Goal: Task Accomplishment & Management: Manage account settings

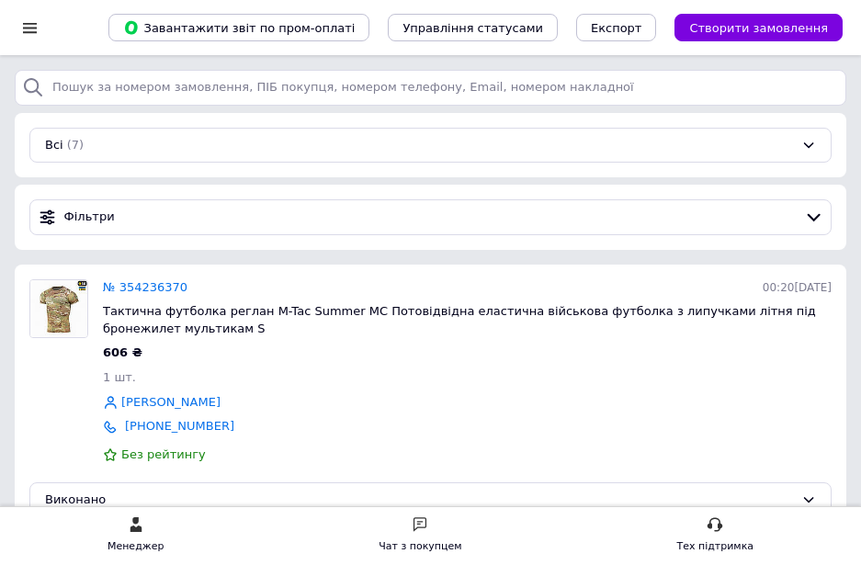
click at [29, 29] on div at bounding box center [29, 27] width 23 height 17
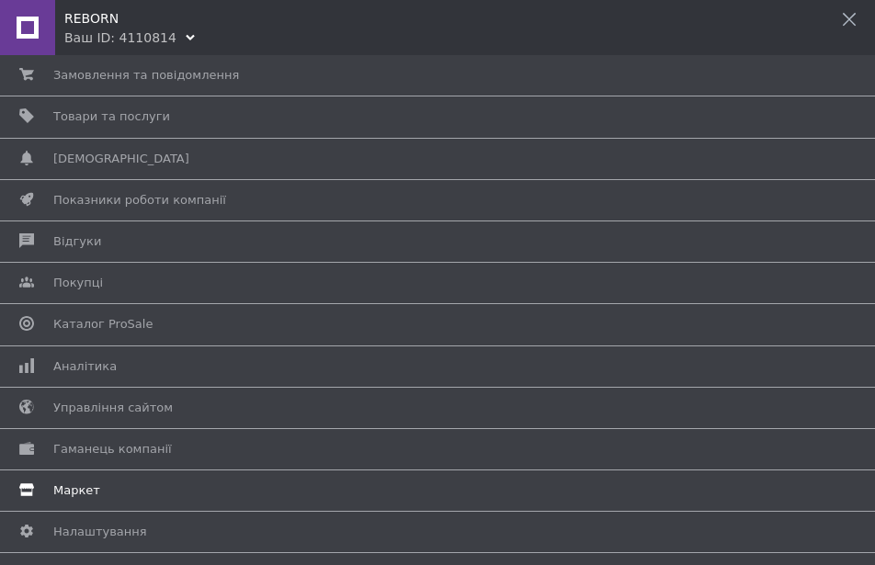
scroll to position [140, 0]
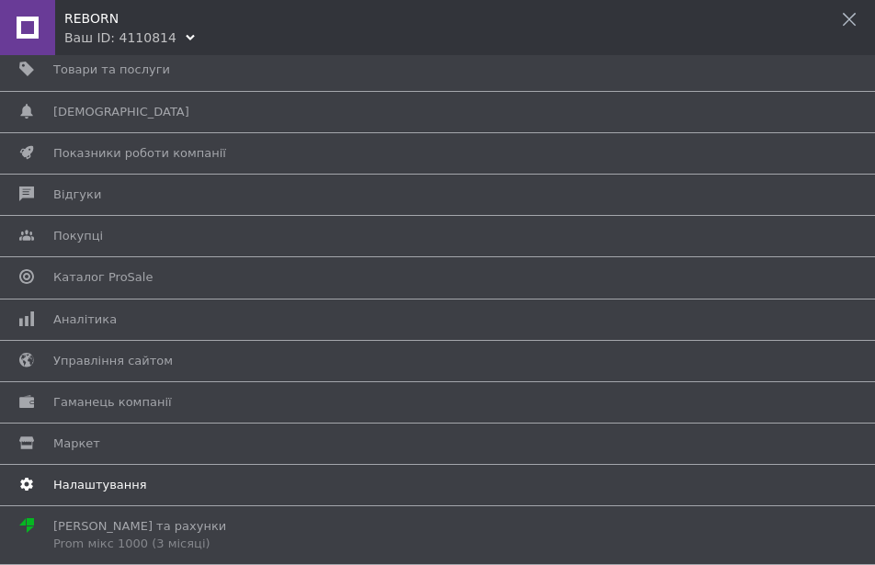
click at [105, 493] on span "Налаштування" at bounding box center [100, 485] width 94 height 17
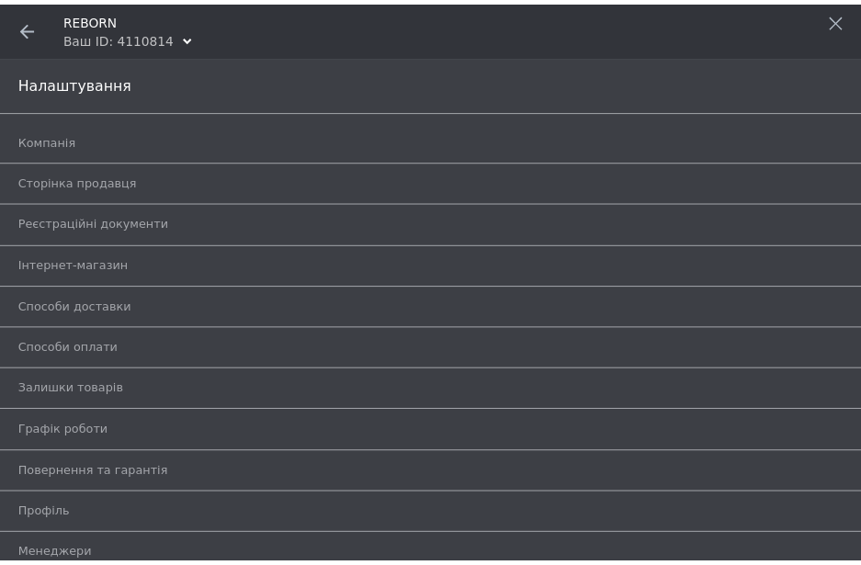
scroll to position [53, 0]
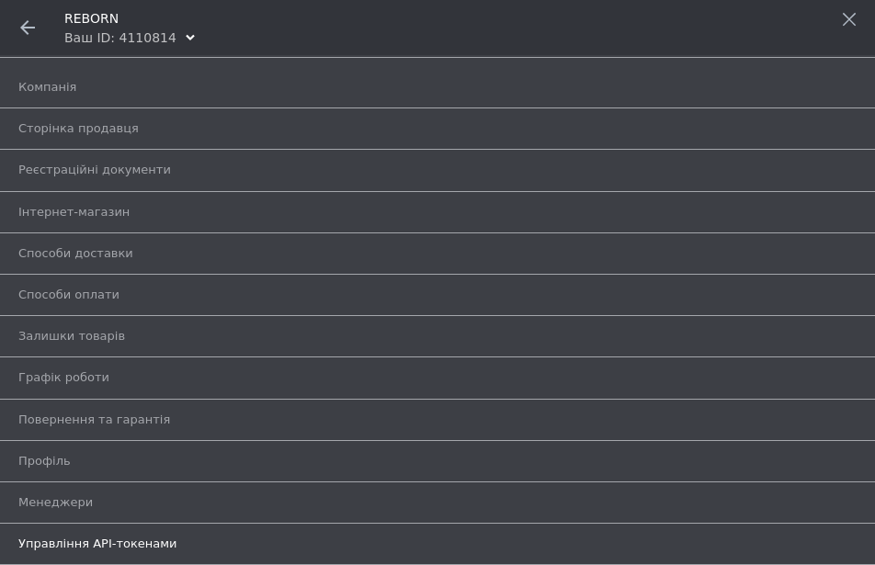
click at [105, 535] on link "Управління API-токенами" at bounding box center [441, 543] width 847 height 31
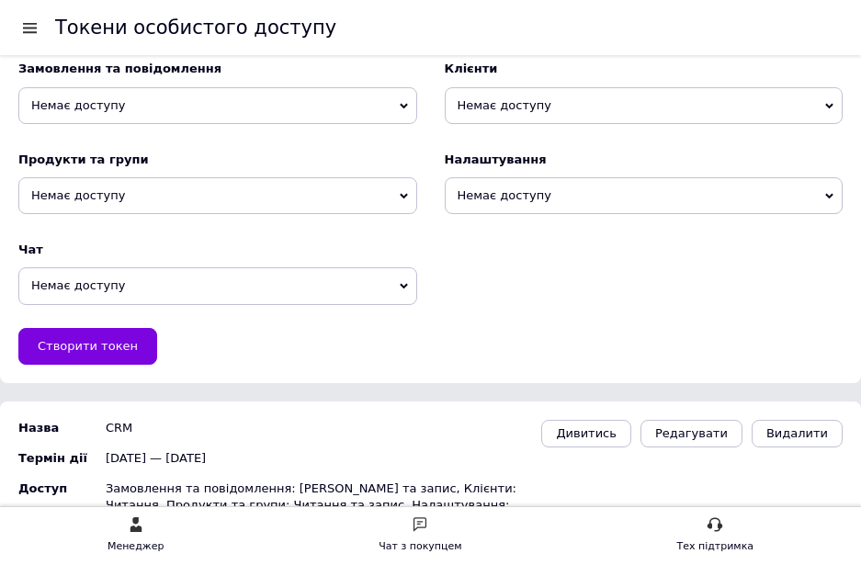
scroll to position [306, 0]
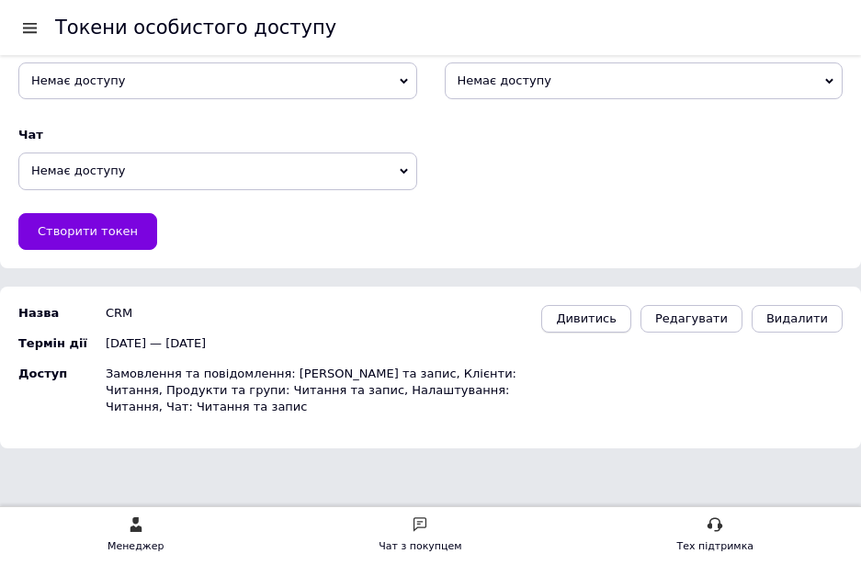
click at [612, 315] on span "Дивитись" at bounding box center [586, 318] width 61 height 14
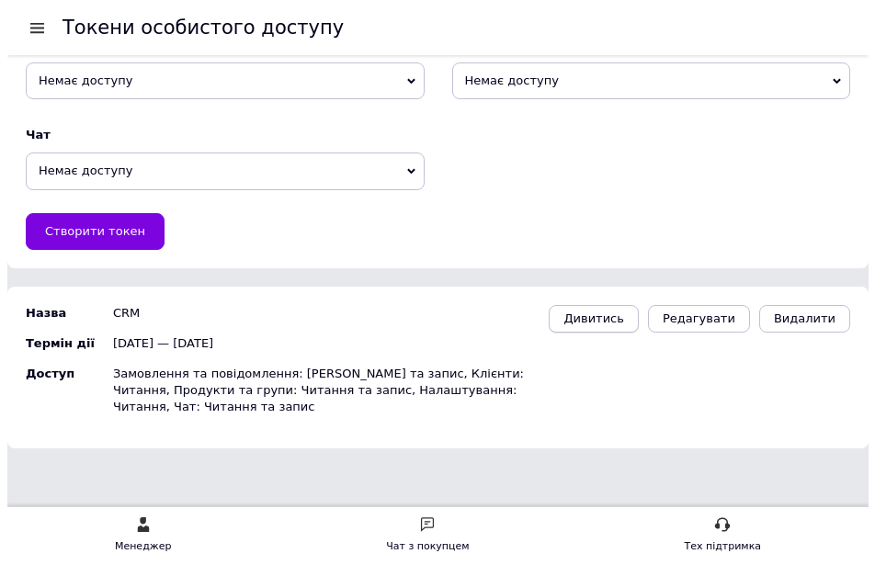
scroll to position [0, 0]
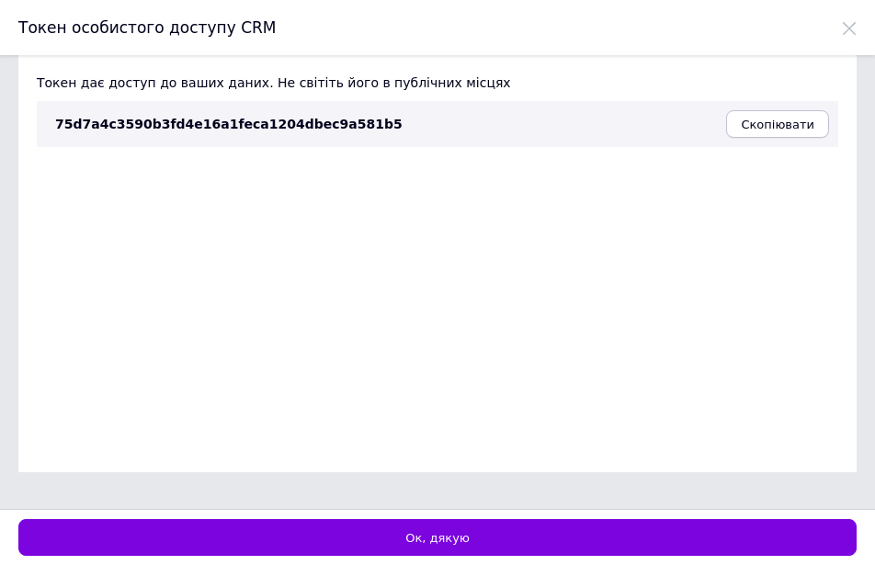
click at [791, 135] on button "Скопіювати" at bounding box center [777, 124] width 103 height 28
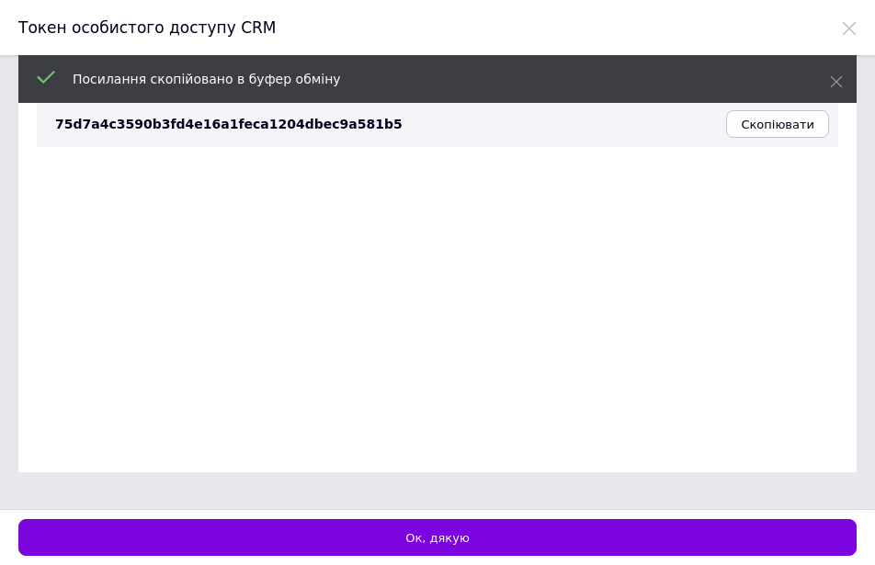
click at [851, 27] on icon at bounding box center [849, 28] width 15 height 15
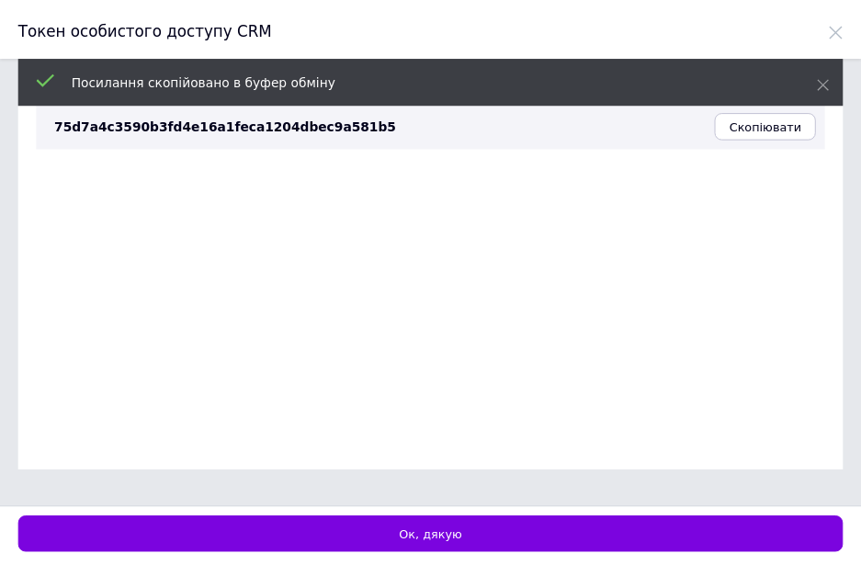
scroll to position [306, 0]
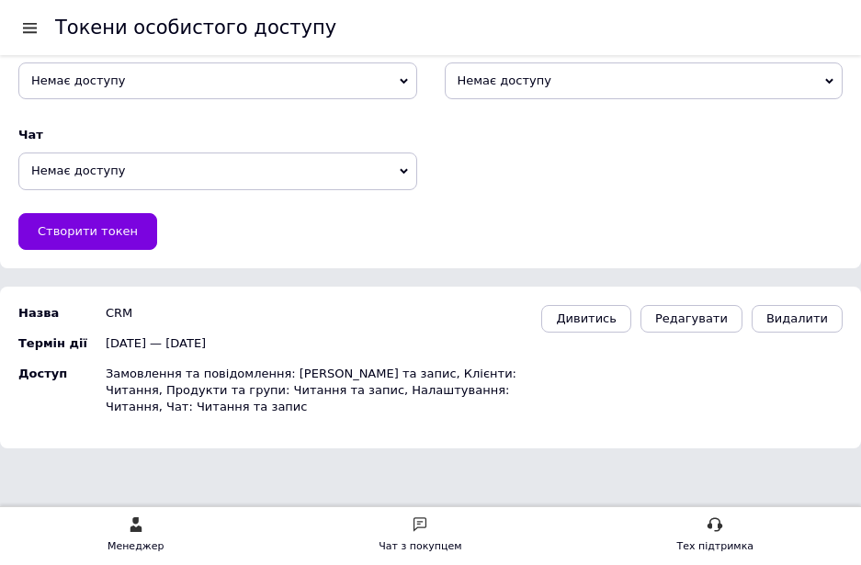
click at [30, 26] on div at bounding box center [29, 27] width 23 height 17
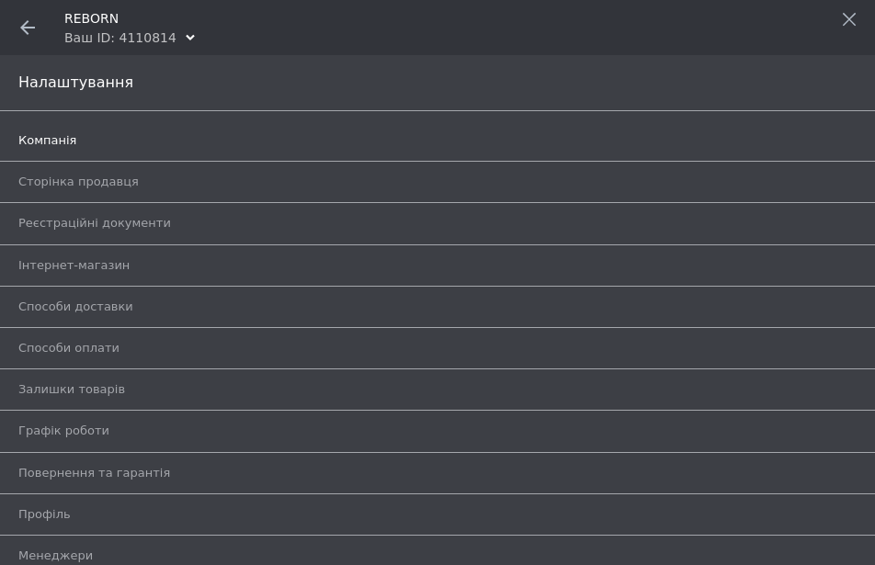
click at [64, 141] on span "Компанія" at bounding box center [47, 140] width 58 height 17
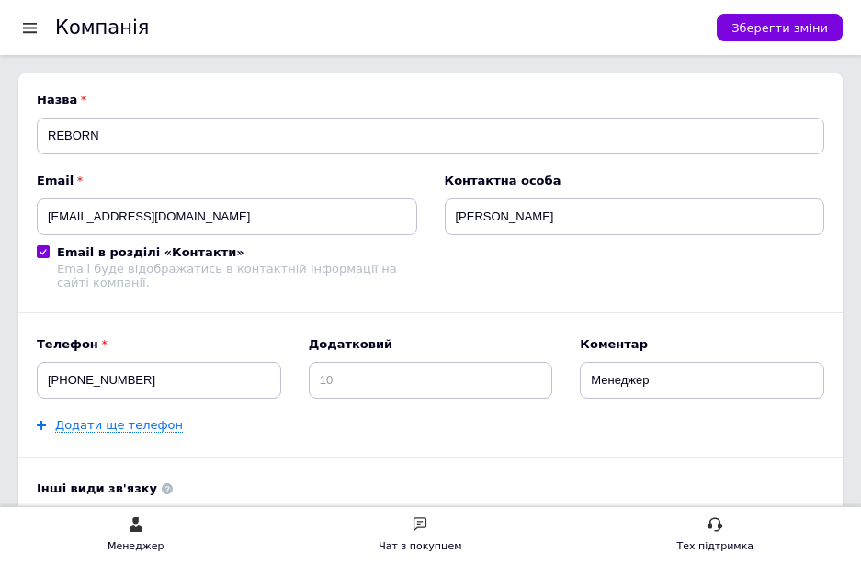
click at [28, 29] on div at bounding box center [29, 27] width 23 height 17
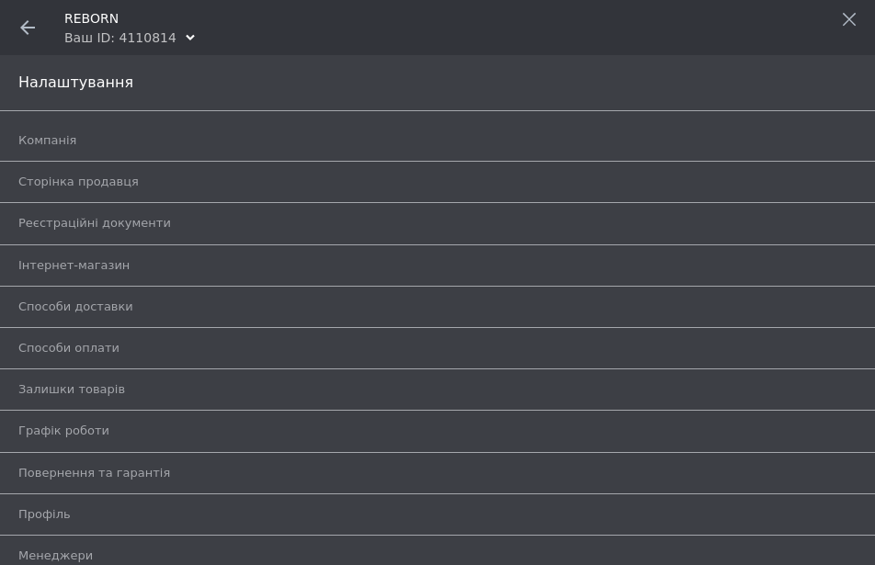
click at [30, 26] on icon at bounding box center [27, 27] width 15 height 15
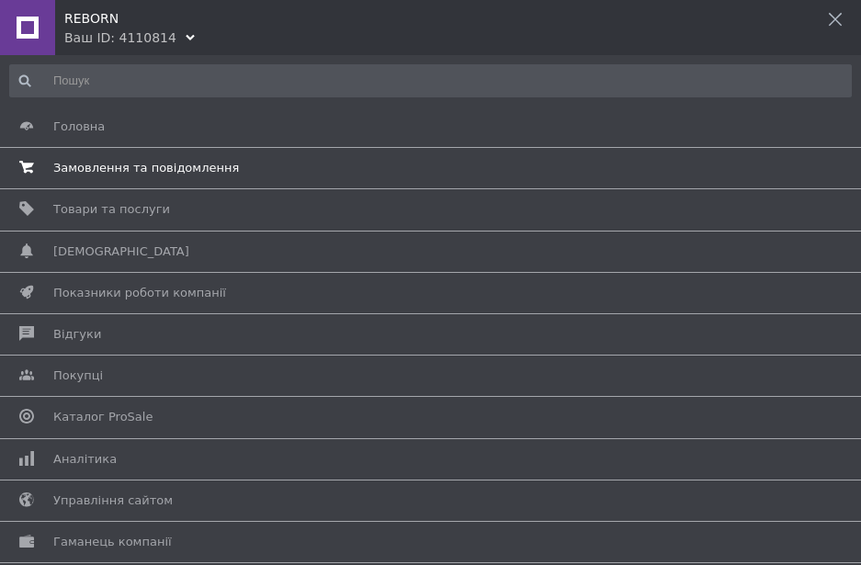
click at [107, 155] on link "Замовлення та повідомлення 0 0" at bounding box center [426, 168] width 852 height 31
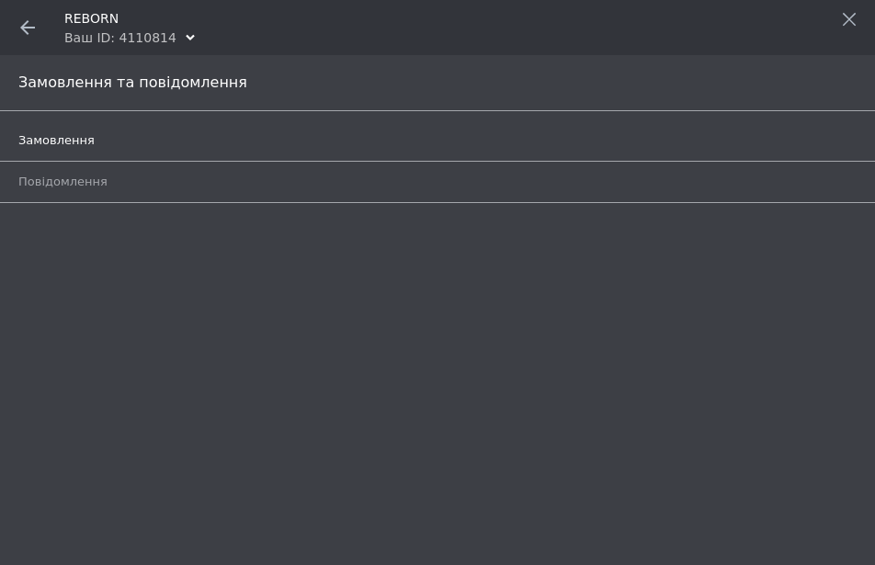
click at [83, 134] on span "Замовлення" at bounding box center [56, 140] width 76 height 17
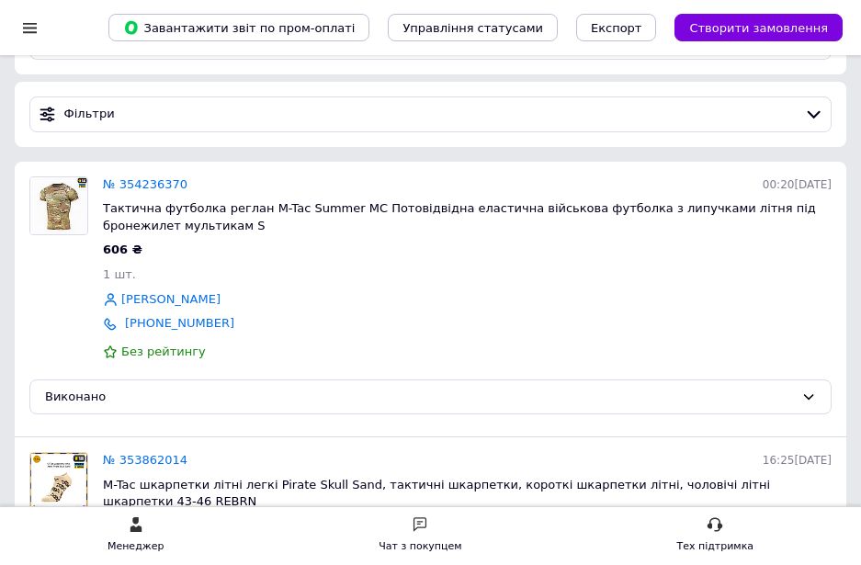
scroll to position [107, 0]
